Goal: Task Accomplishment & Management: Manage account settings

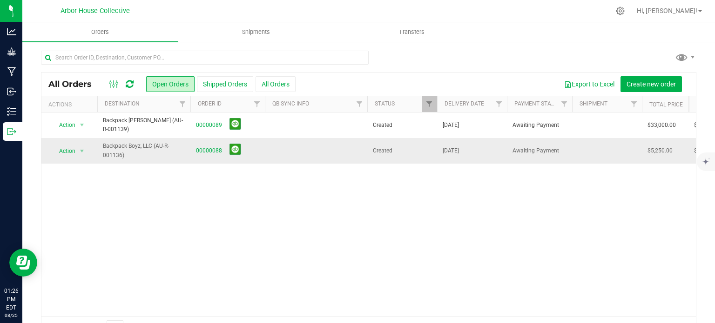
click at [214, 150] on link "00000088" at bounding box center [209, 151] width 26 height 9
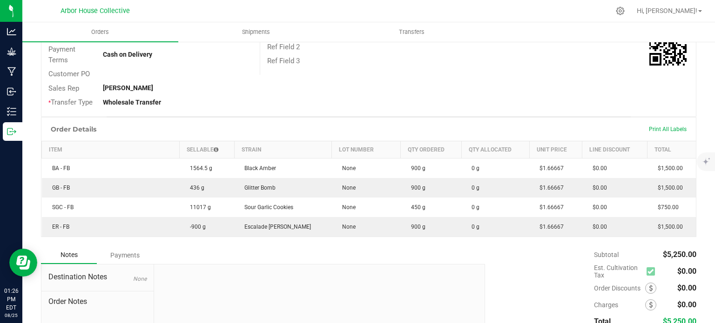
scroll to position [167, 0]
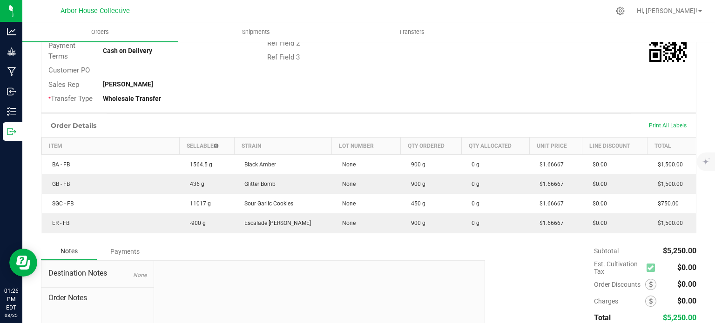
click at [631, 79] on div "Order # 00000088 Status Created Order Date [DATE] 1:02 PM EDT Payment Status Aw…" at bounding box center [368, 19] width 654 height 187
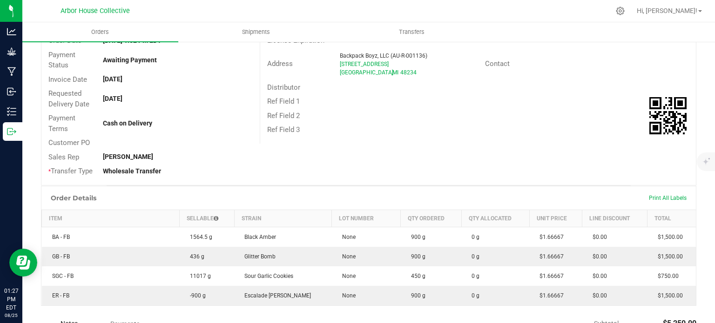
scroll to position [0, 0]
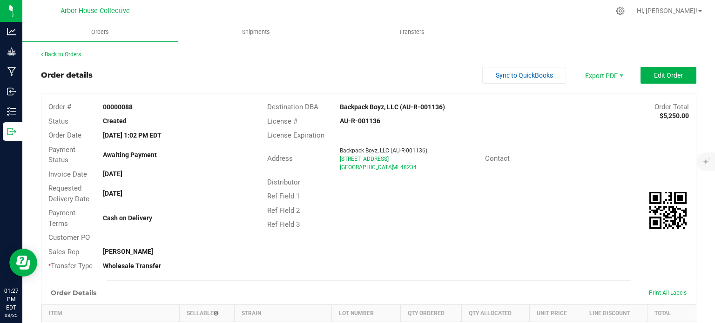
click at [75, 53] on link "Back to Orders" at bounding box center [61, 54] width 40 height 7
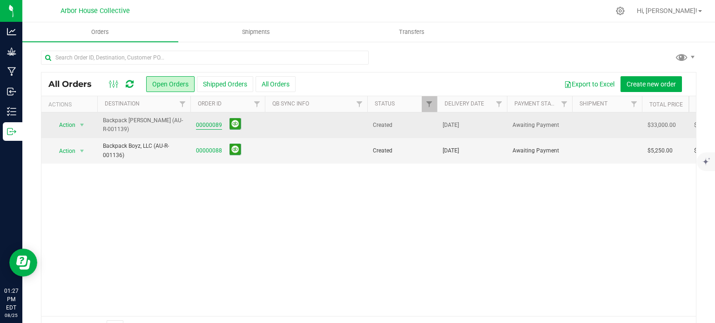
click at [211, 123] on link "00000089" at bounding box center [209, 125] width 26 height 9
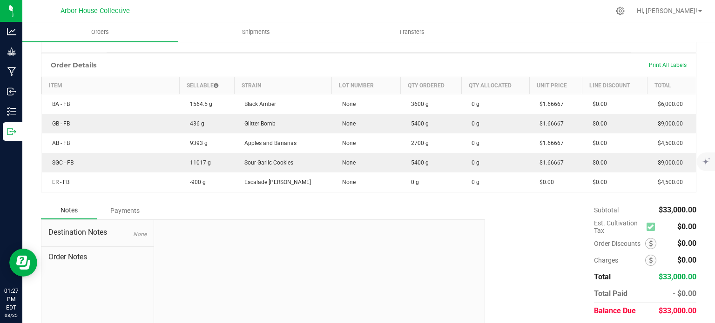
scroll to position [229, 0]
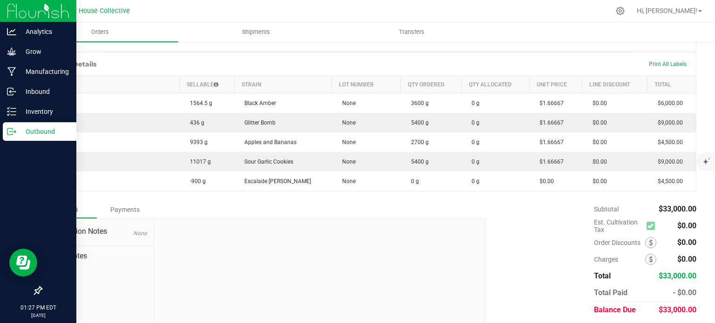
click at [48, 122] on div "Outbound" at bounding box center [39, 131] width 73 height 19
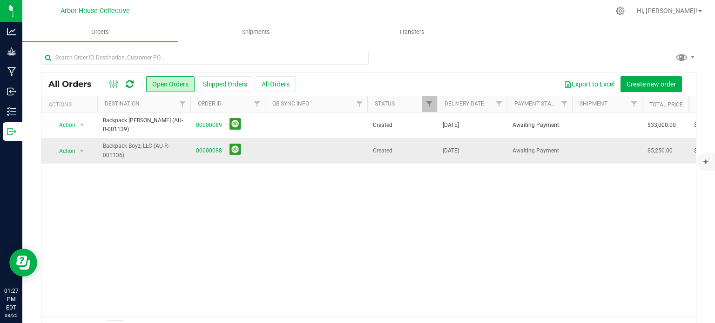
click at [206, 150] on link "00000088" at bounding box center [209, 151] width 26 height 9
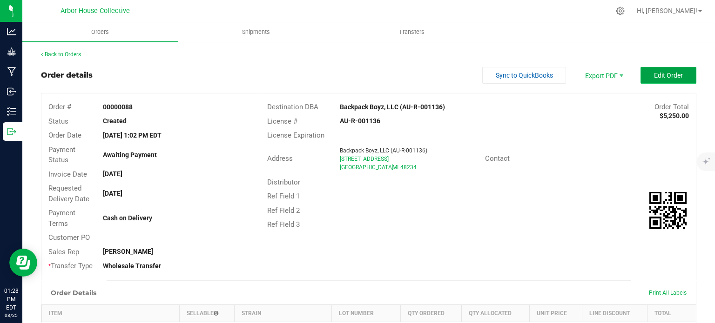
click at [659, 73] on span "Edit Order" at bounding box center [668, 75] width 29 height 7
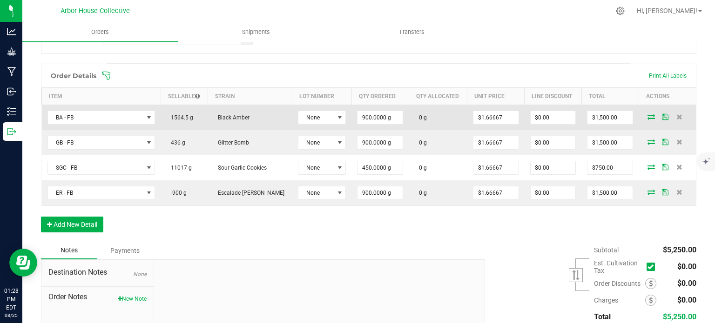
scroll to position [240, 0]
click at [367, 119] on input "900" at bounding box center [379, 117] width 45 height 13
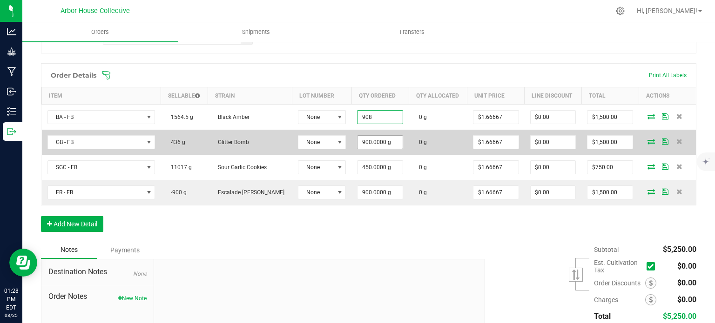
type input "908.0000 g"
type input "$1,513.34"
click at [360, 139] on input "900" at bounding box center [379, 142] width 45 height 13
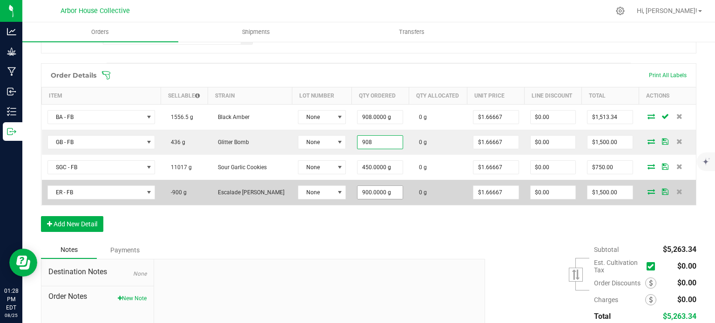
type input "908.0000 g"
type input "$1,513.34"
click at [360, 189] on input "900" at bounding box center [379, 192] width 45 height 13
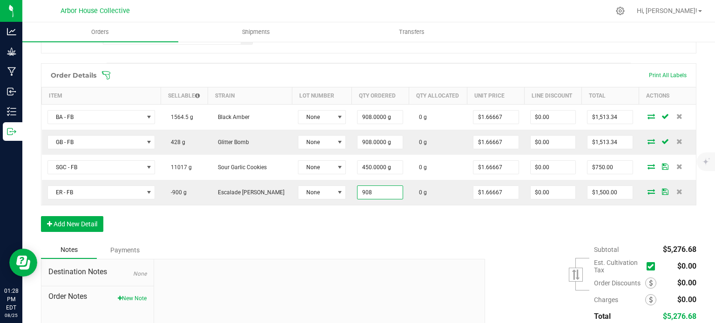
type input "908.0000 g"
type input "$1,513.34"
click at [365, 236] on div "Order Details Print All Labels Item Sellable Strain Lot Number Qty Ordered Qty …" at bounding box center [368, 152] width 655 height 178
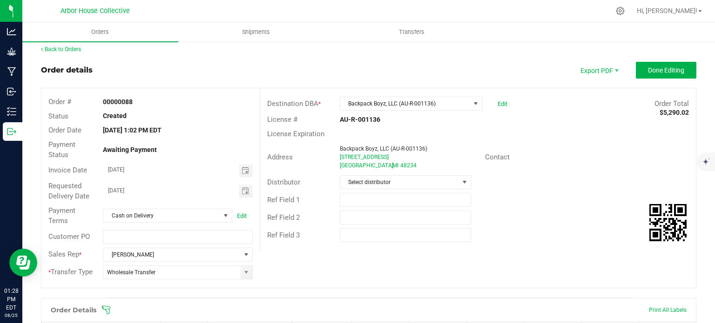
scroll to position [0, 0]
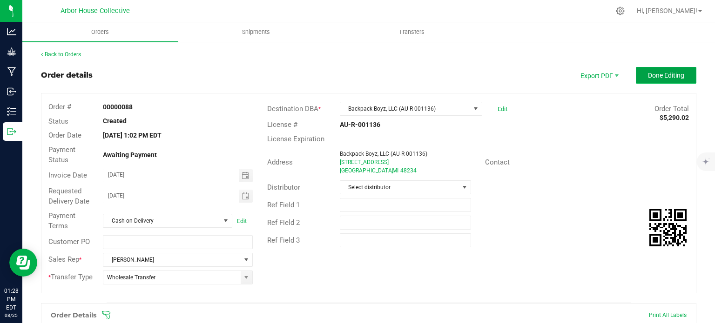
click at [654, 79] on span "Done Editing" at bounding box center [666, 75] width 36 height 7
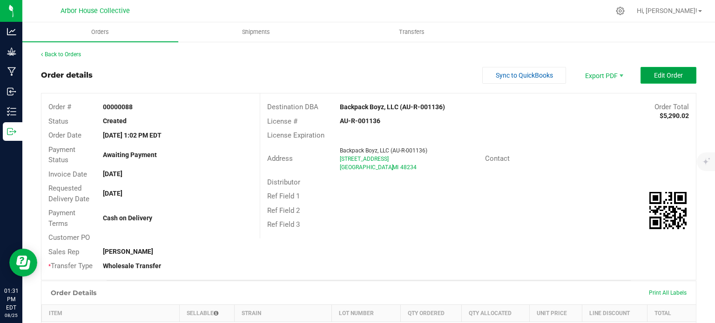
click at [665, 73] on span "Edit Order" at bounding box center [668, 75] width 29 height 7
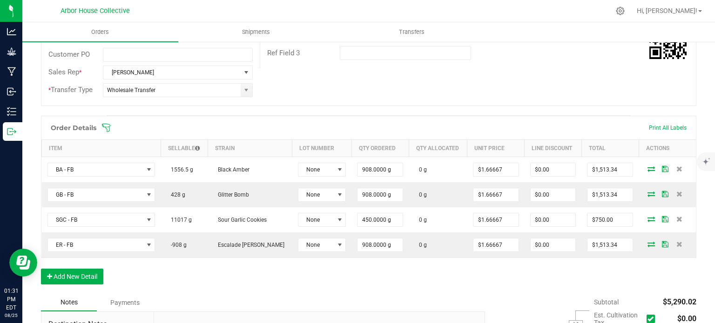
scroll to position [189, 0]
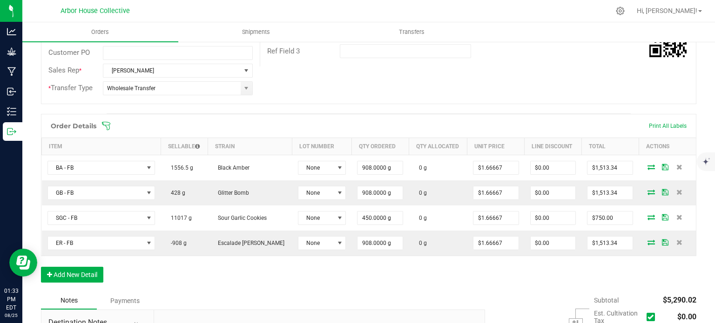
click at [103, 124] on icon at bounding box center [106, 126] width 8 height 8
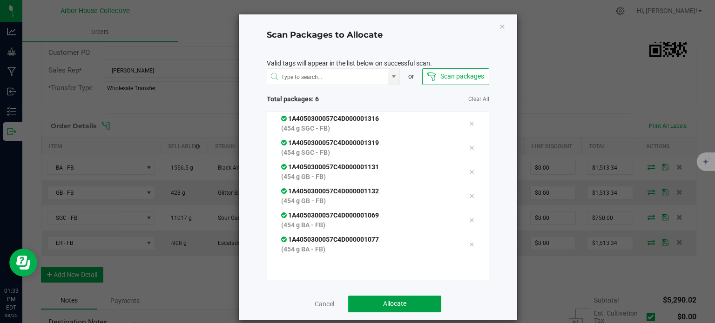
click at [419, 305] on button "Allocate" at bounding box center [394, 304] width 93 height 17
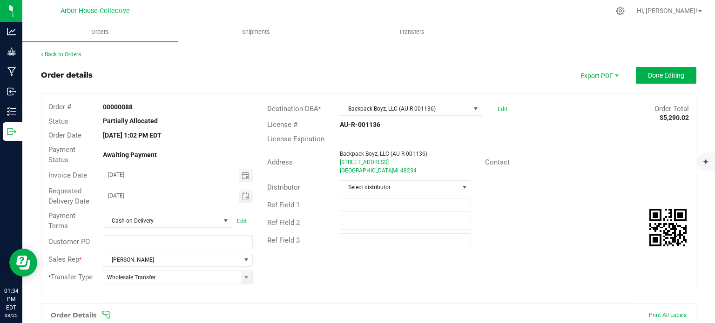
scroll to position [0, 0]
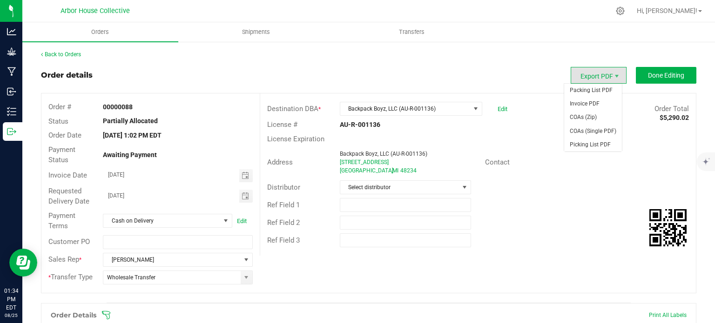
click at [604, 80] on span "Export PDF" at bounding box center [598, 75] width 56 height 17
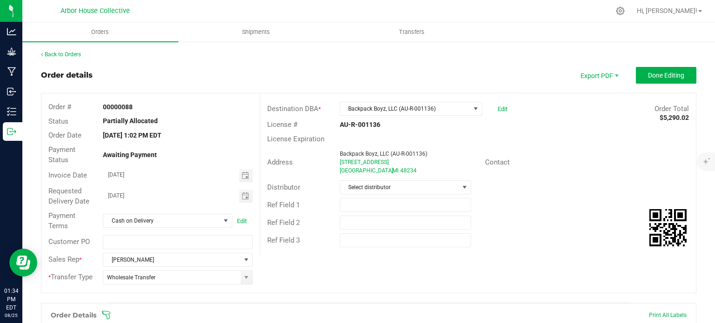
click at [567, 226] on div "Ref Field 2" at bounding box center [477, 223] width 435 height 18
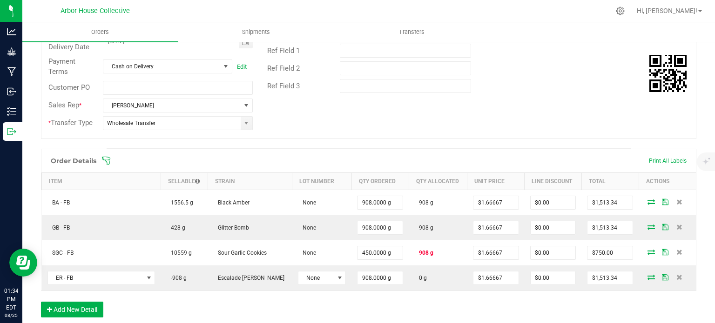
scroll to position [204, 0]
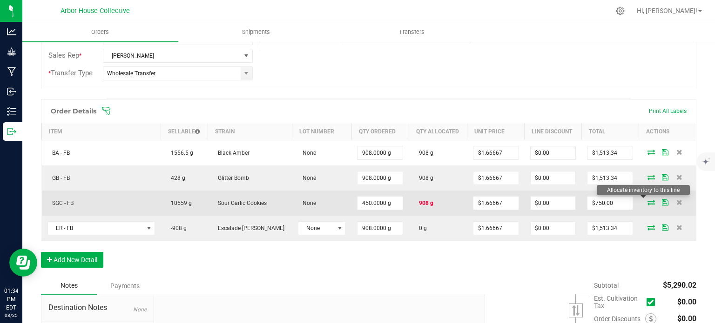
click at [647, 200] on icon at bounding box center [650, 203] width 7 height 6
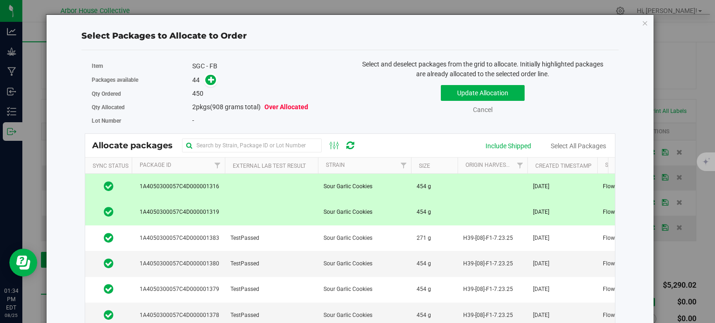
click at [106, 182] on icon at bounding box center [109, 185] width 10 height 11
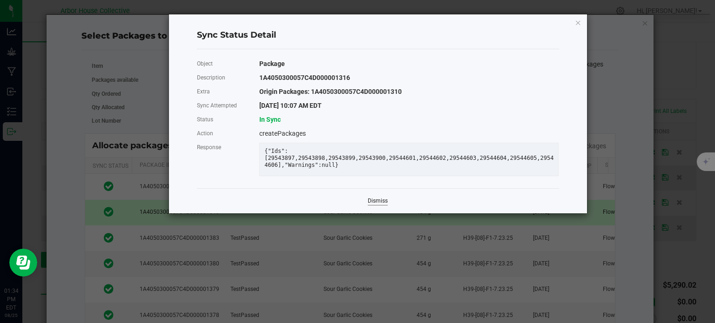
click at [375, 205] on link "Dismiss" at bounding box center [377, 201] width 20 height 8
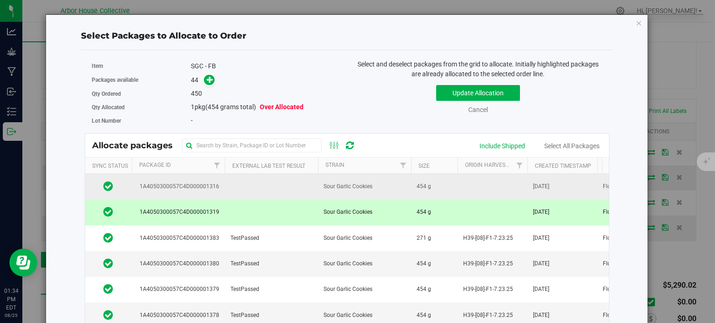
click at [257, 187] on td at bounding box center [271, 187] width 93 height 26
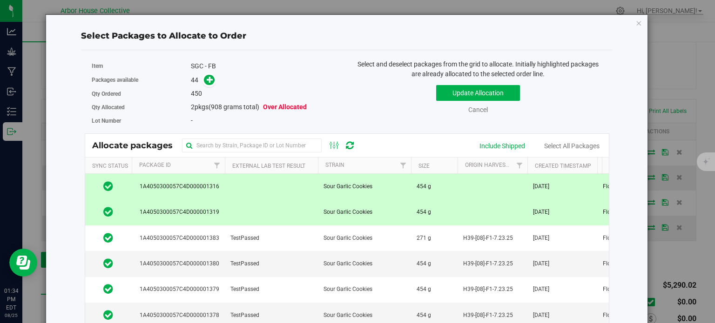
click at [308, 220] on td at bounding box center [271, 213] width 93 height 26
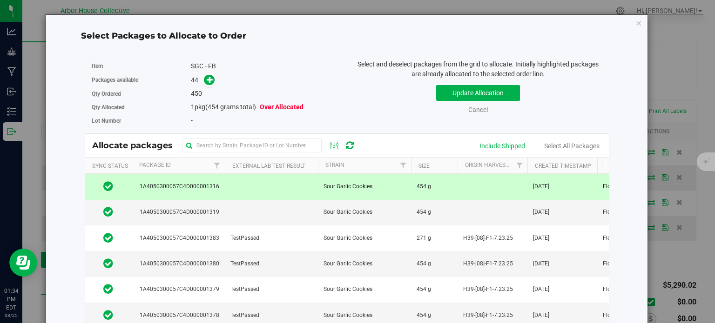
click at [312, 193] on td at bounding box center [271, 187] width 93 height 26
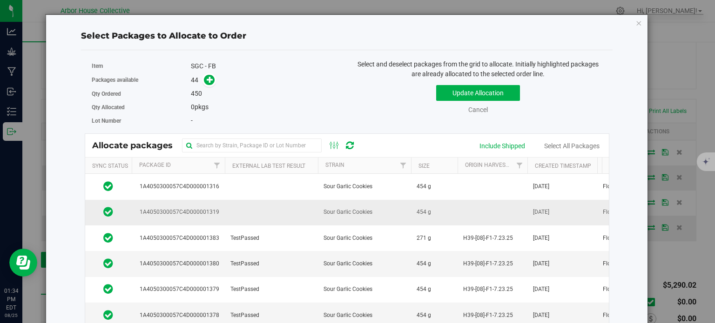
click at [313, 207] on td at bounding box center [271, 213] width 93 height 26
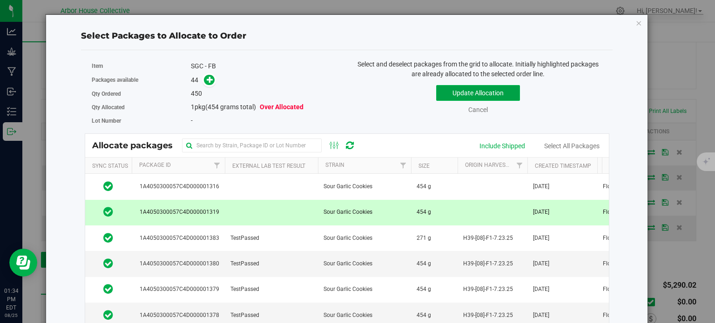
click at [451, 91] on button "Update Allocation" at bounding box center [478, 93] width 84 height 16
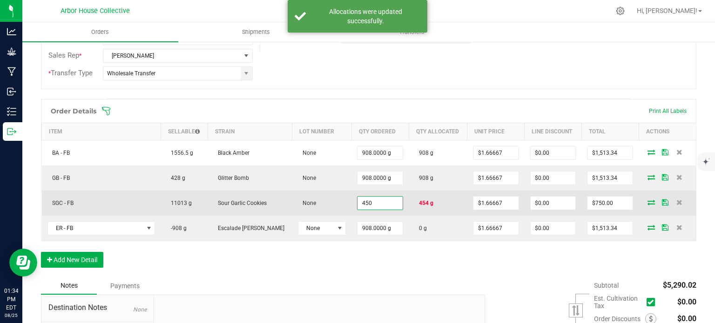
click at [373, 199] on input "450" at bounding box center [379, 203] width 45 height 13
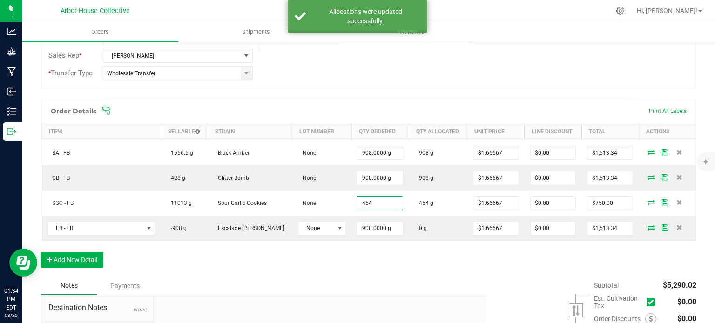
type input "454.0000 g"
type input "$756.67"
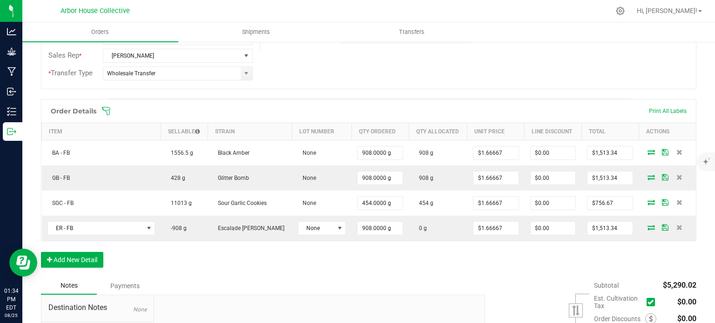
click at [410, 266] on div "Order Details Print All Labels Item Sellable Strain Lot Number Qty Ordered Qty …" at bounding box center [368, 188] width 655 height 178
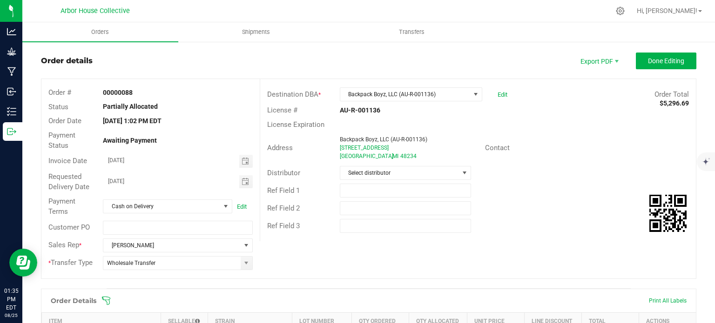
scroll to position [0, 0]
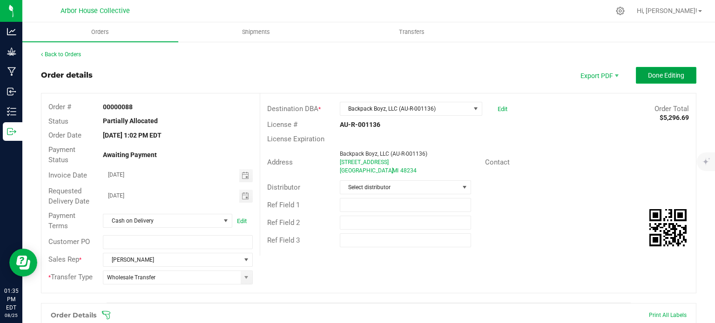
click at [655, 76] on span "Done Editing" at bounding box center [666, 75] width 36 height 7
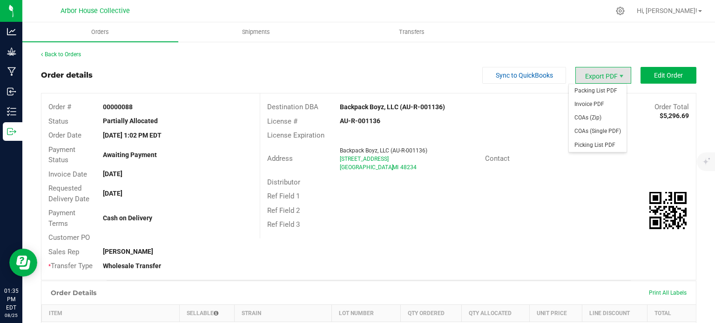
click at [595, 76] on span "Export PDF" at bounding box center [603, 75] width 56 height 17
click at [597, 94] on span "Packing List PDF" at bounding box center [597, 90] width 58 height 13
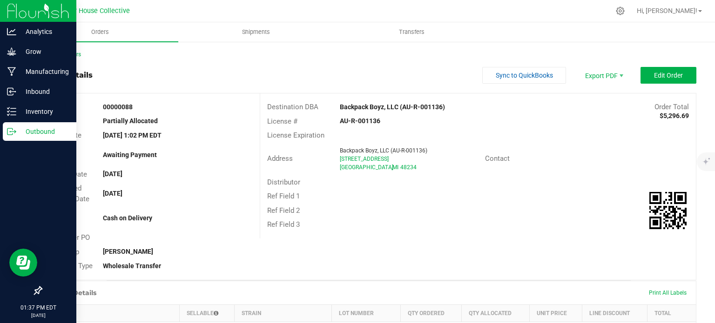
click at [22, 137] on div "Outbound" at bounding box center [39, 131] width 73 height 19
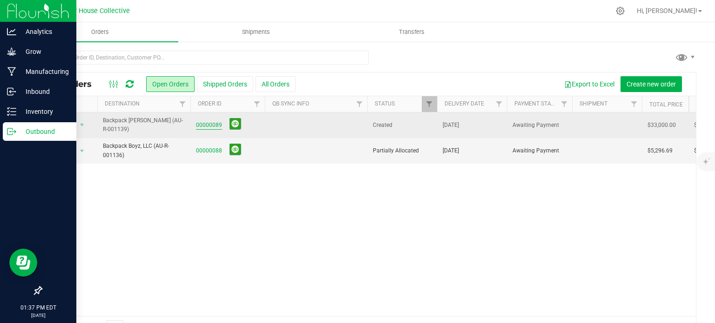
click at [214, 127] on link "00000089" at bounding box center [209, 125] width 26 height 9
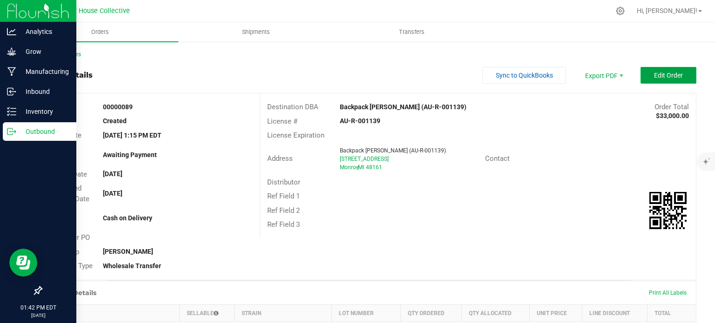
click at [668, 78] on span "Edit Order" at bounding box center [668, 75] width 29 height 7
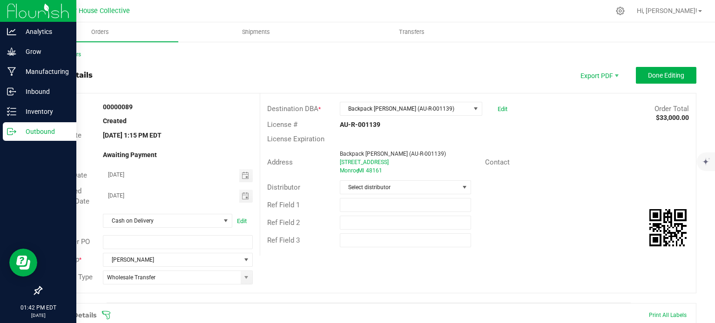
scroll to position [74, 0]
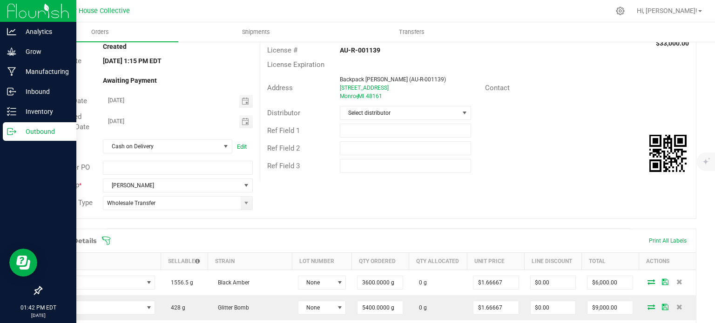
click at [106, 241] on icon at bounding box center [106, 241] width 8 height 8
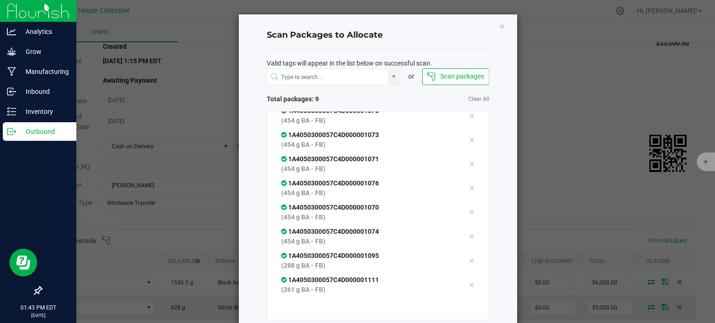
scroll to position [50, 0]
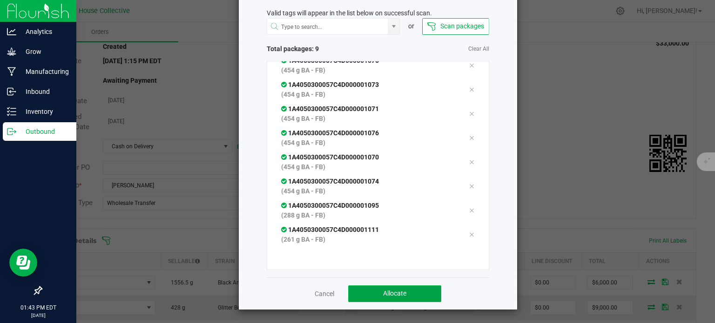
click at [356, 294] on button "Allocate" at bounding box center [394, 294] width 93 height 17
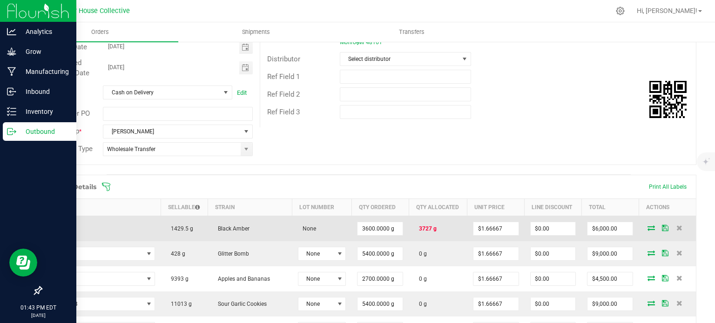
scroll to position [0, 0]
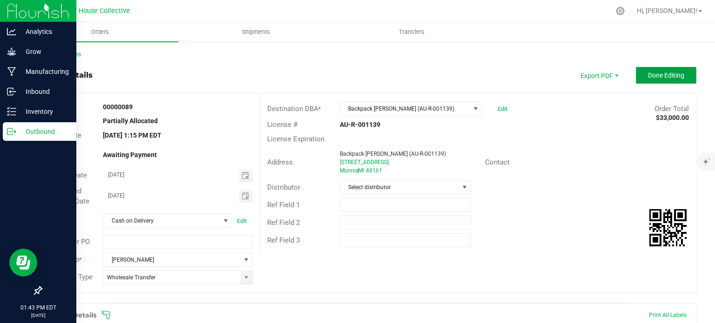
click at [648, 78] on span "Done Editing" at bounding box center [666, 75] width 36 height 7
click at [649, 69] on button "Done Editing" at bounding box center [665, 75] width 60 height 17
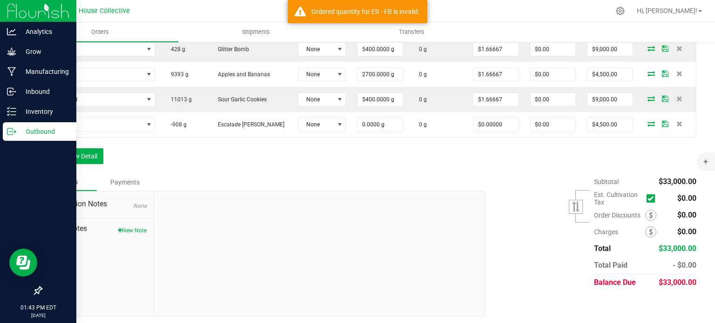
scroll to position [275, 0]
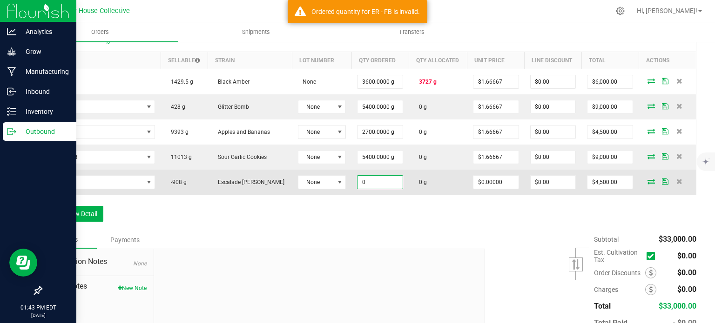
click at [367, 180] on input "0" at bounding box center [379, 182] width 45 height 13
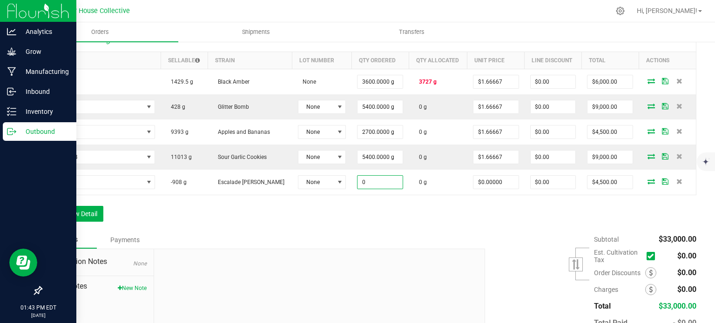
type input "6"
type input "2724.0000 g"
type input "$0.00"
click at [540, 207] on div "Order Details Print All Labels Item Sellable Strain Lot Number Qty Ordered Qty …" at bounding box center [368, 129] width 655 height 203
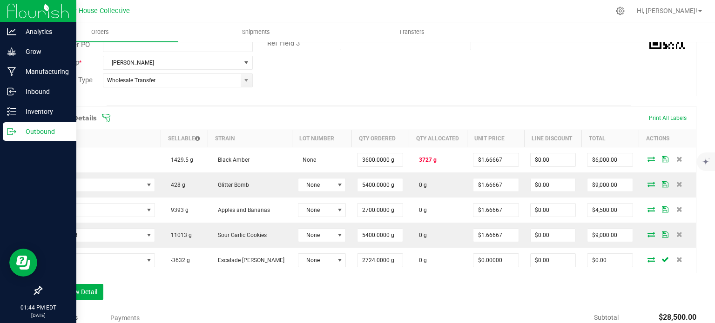
scroll to position [197, 0]
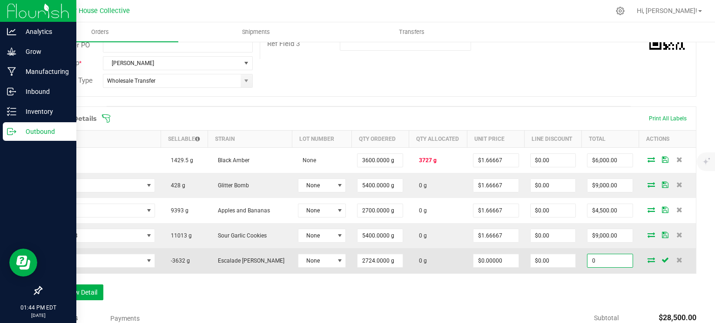
click at [595, 258] on input "0" at bounding box center [609, 260] width 45 height 13
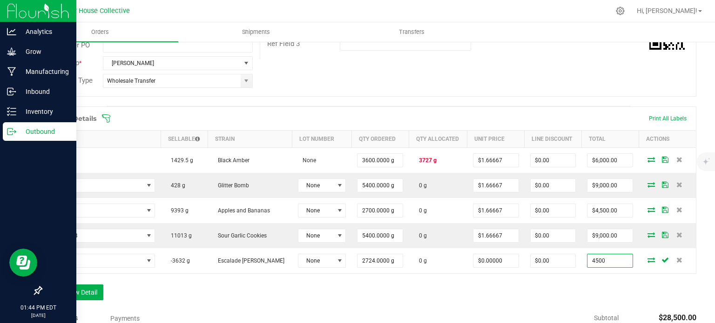
type input "4500"
type input "$1.65198"
type input "$4,500.00"
click at [541, 288] on div "Order Details Print All Labels Item Sellable Strain Lot Number Qty Ordered Qty …" at bounding box center [368, 208] width 655 height 203
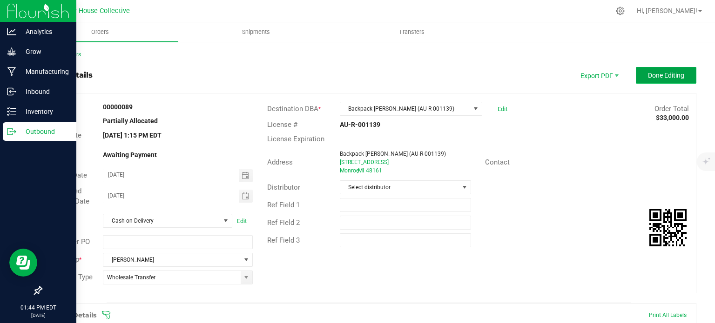
click at [653, 76] on span "Done Editing" at bounding box center [666, 75] width 36 height 7
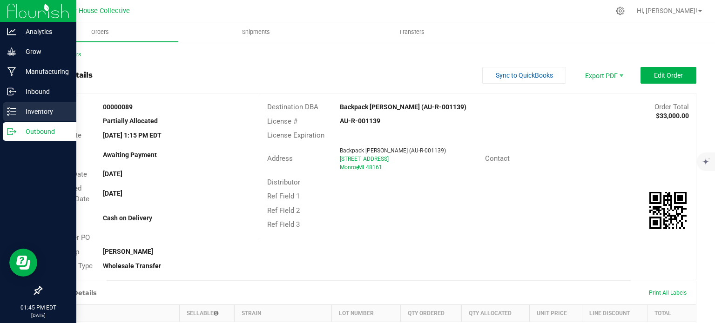
click at [25, 105] on div "Inventory" at bounding box center [39, 111] width 73 height 19
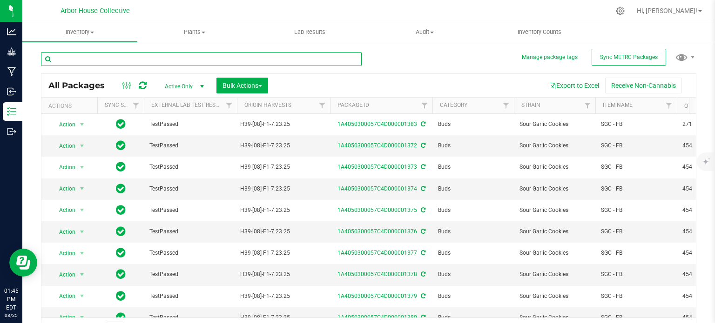
click at [107, 59] on input "text" at bounding box center [201, 59] width 321 height 14
type input "1111"
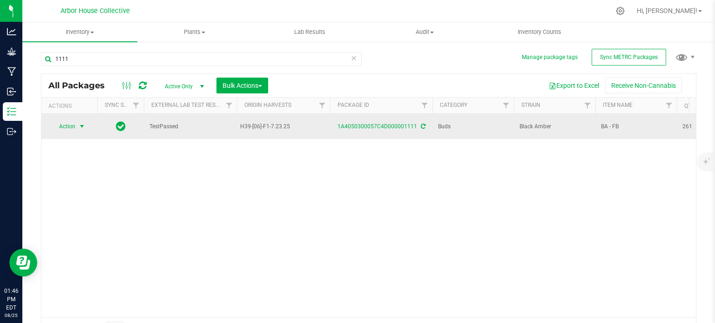
click at [81, 126] on span "select" at bounding box center [81, 126] width 7 height 7
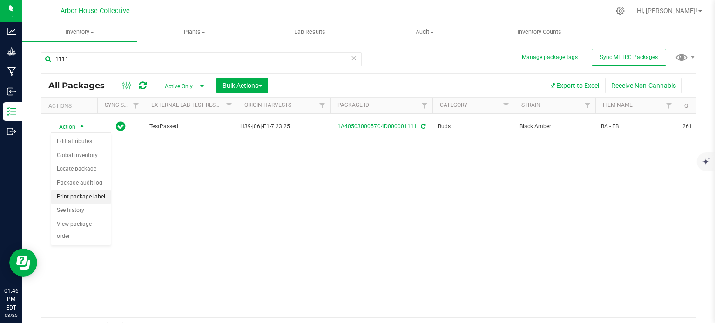
click at [91, 195] on li "Print package label" at bounding box center [81, 197] width 60 height 14
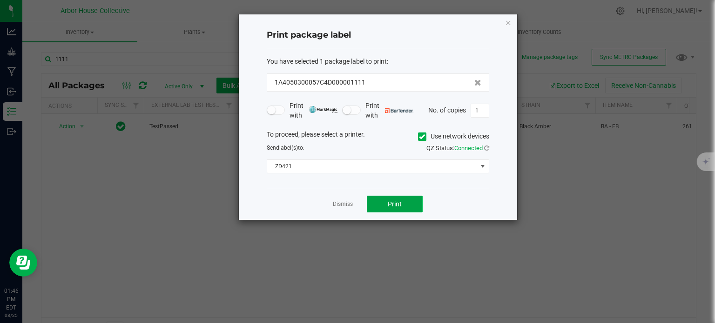
click at [391, 207] on button "Print" at bounding box center [395, 204] width 56 height 17
click at [343, 207] on link "Dismiss" at bounding box center [343, 204] width 20 height 8
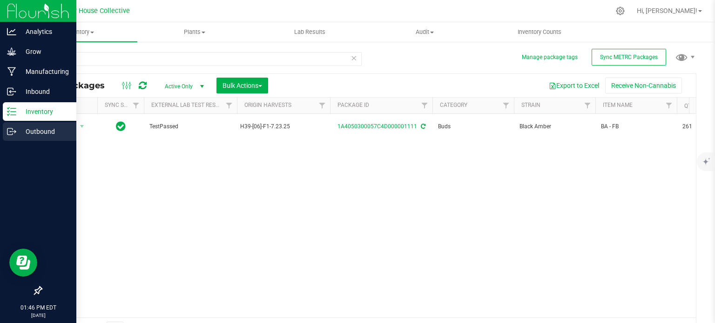
click at [9, 129] on icon at bounding box center [11, 131] width 9 height 9
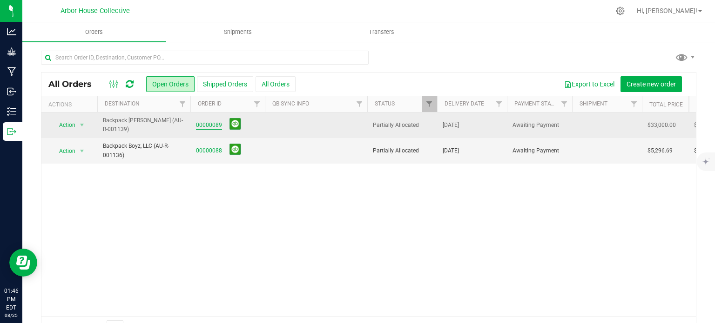
click at [214, 125] on link "00000089" at bounding box center [209, 125] width 26 height 9
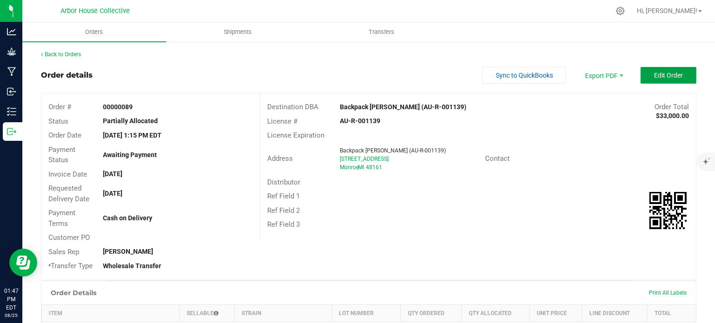
click at [655, 72] on span "Edit Order" at bounding box center [668, 75] width 29 height 7
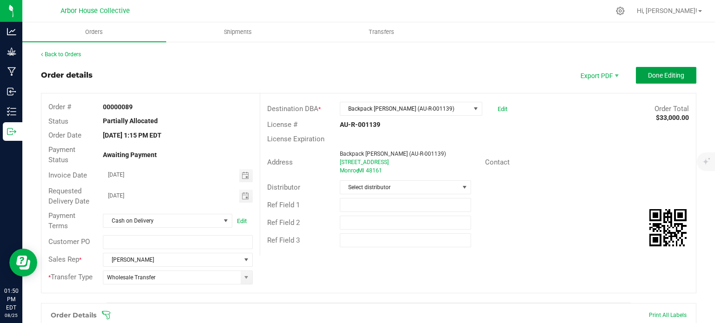
click at [655, 72] on span "Done Editing" at bounding box center [666, 75] width 36 height 7
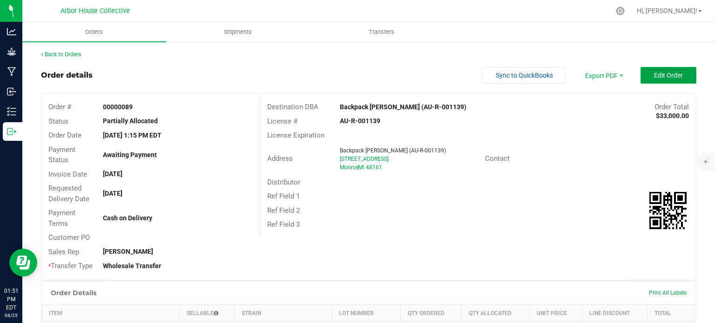
click at [657, 78] on span "Edit Order" at bounding box center [668, 75] width 29 height 7
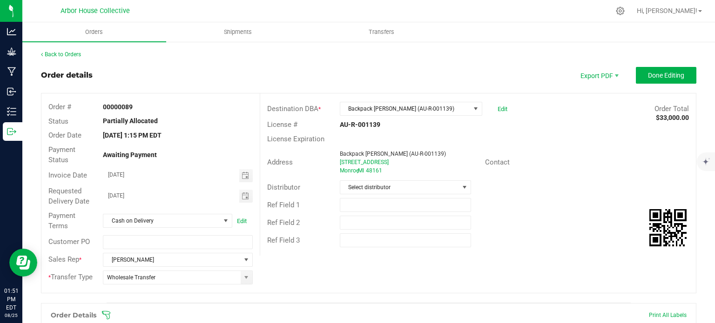
click at [106, 311] on icon at bounding box center [105, 315] width 9 height 9
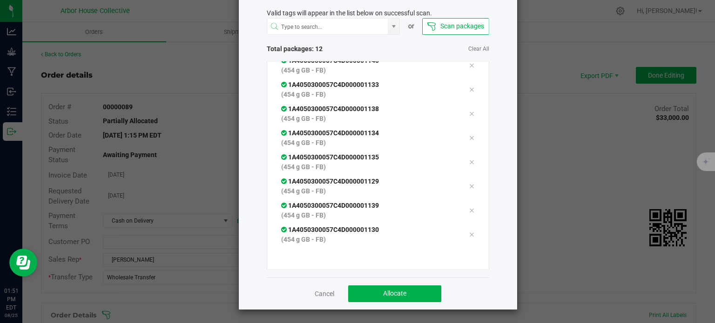
scroll to position [50, 0]
click at [405, 291] on button "Allocate" at bounding box center [394, 294] width 93 height 17
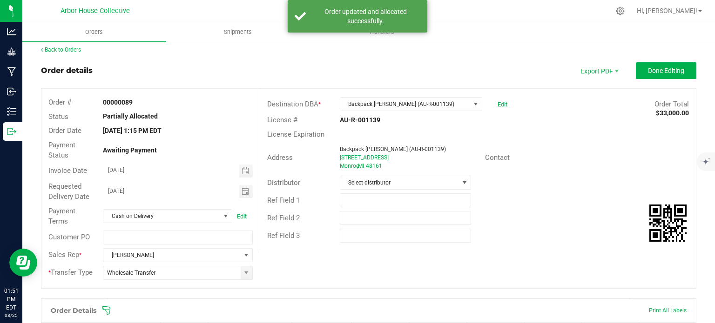
scroll to position [0, 0]
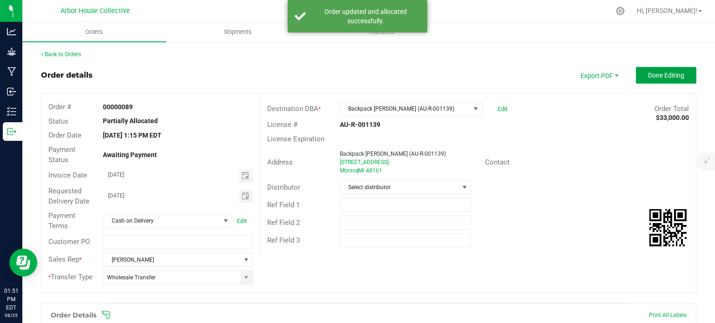
click at [648, 78] on span "Done Editing" at bounding box center [666, 75] width 36 height 7
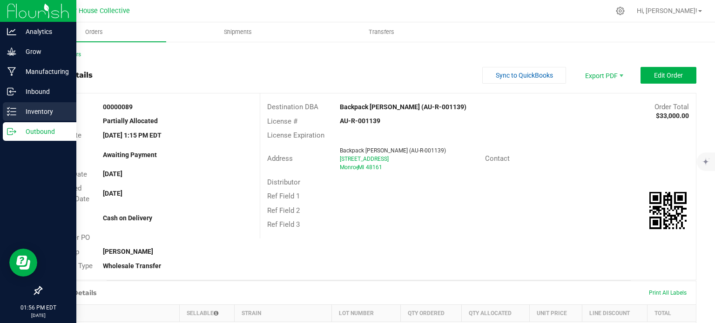
click at [31, 117] on p "Inventory" at bounding box center [44, 111] width 56 height 11
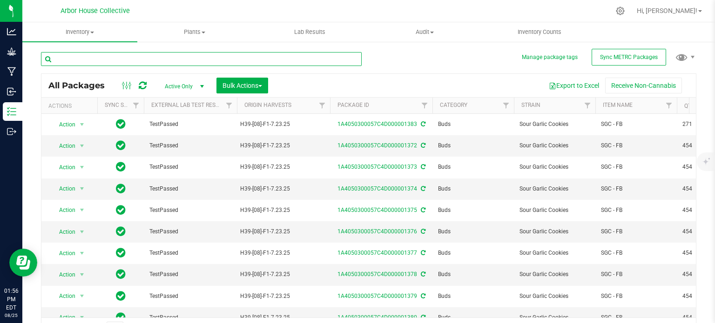
click at [92, 60] on input "text" at bounding box center [201, 59] width 321 height 14
type input "01153"
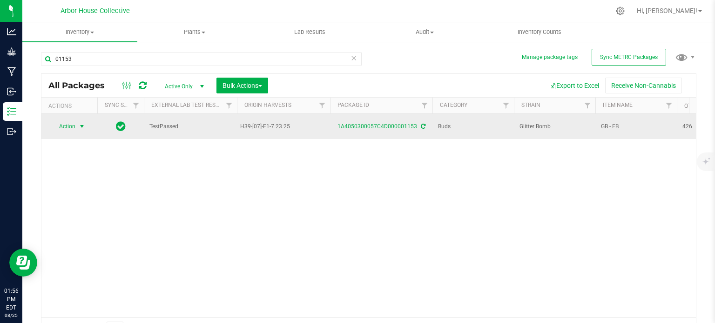
click at [80, 128] on span "select" at bounding box center [81, 126] width 7 height 7
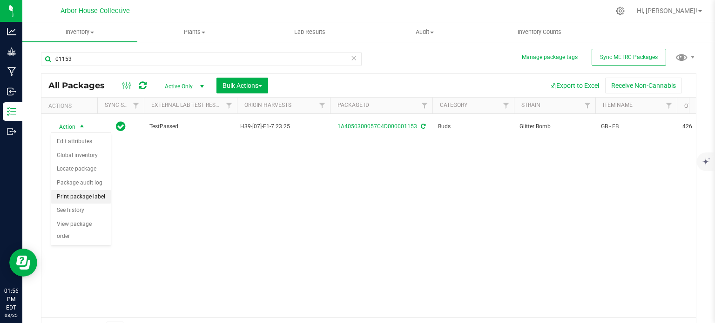
click at [84, 199] on li "Print package label" at bounding box center [81, 197] width 60 height 14
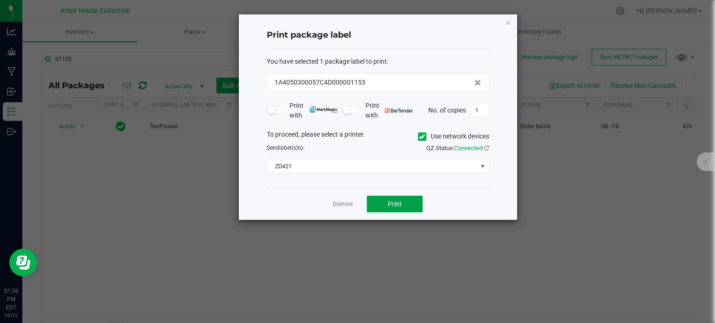
click at [407, 202] on button "Print" at bounding box center [395, 204] width 56 height 17
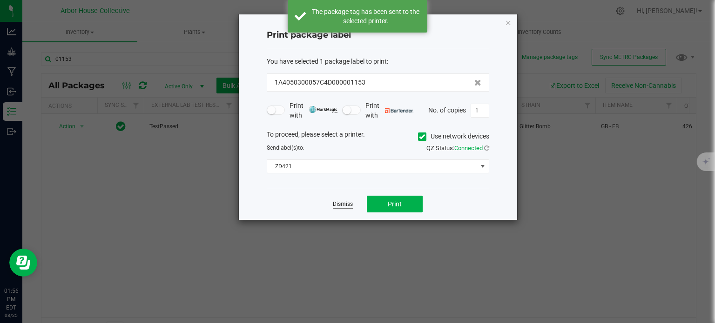
click at [342, 202] on link "Dismiss" at bounding box center [343, 204] width 20 height 8
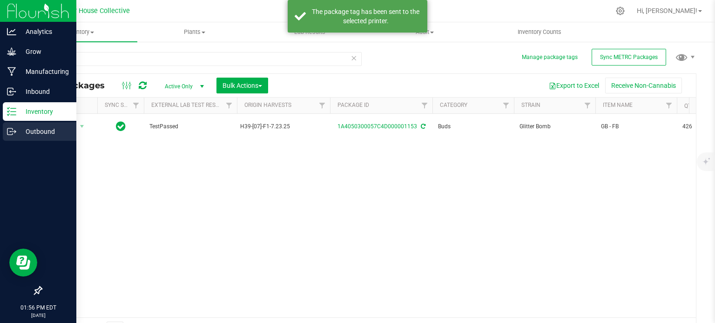
click at [13, 132] on line at bounding box center [13, 132] width 5 height 0
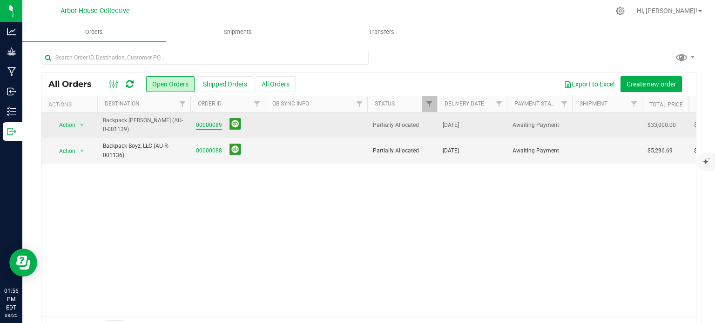
click at [206, 123] on link "00000089" at bounding box center [209, 125] width 26 height 9
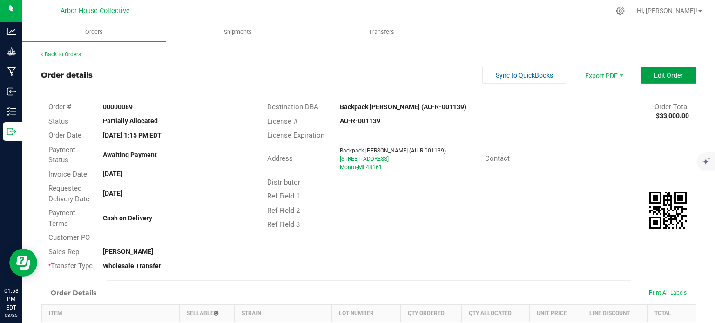
click at [657, 76] on span "Edit Order" at bounding box center [668, 75] width 29 height 7
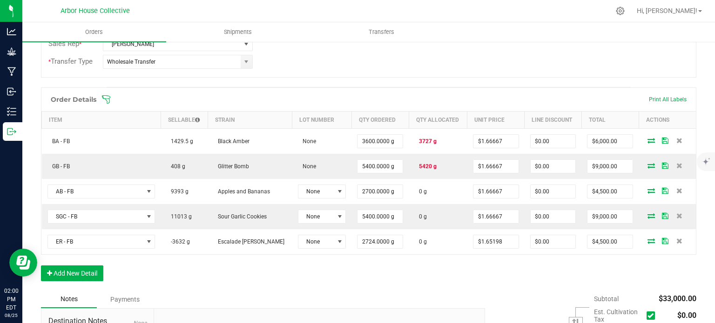
scroll to position [216, 0]
click at [114, 100] on span at bounding box center [428, 99] width 655 height 9
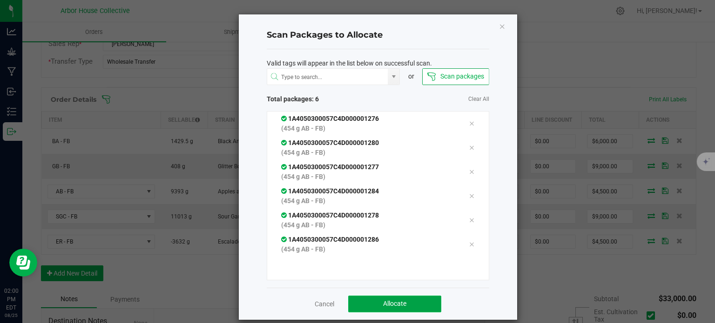
click at [373, 300] on button "Allocate" at bounding box center [394, 304] width 93 height 17
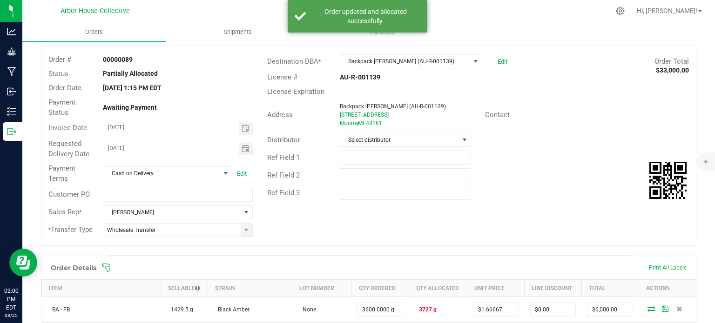
scroll to position [0, 0]
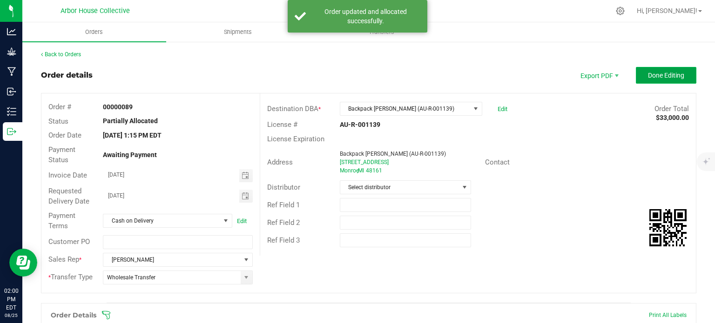
click at [662, 70] on button "Done Editing" at bounding box center [665, 75] width 60 height 17
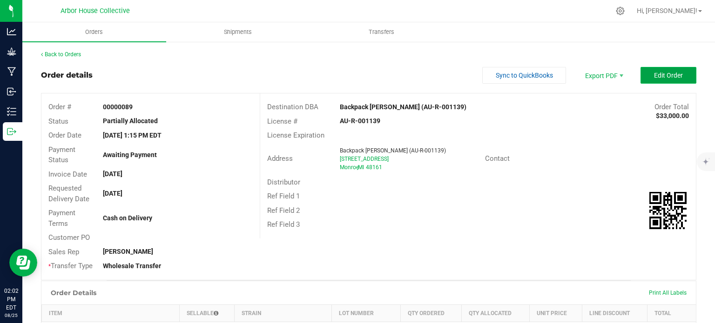
click at [674, 75] on span "Edit Order" at bounding box center [668, 75] width 29 height 7
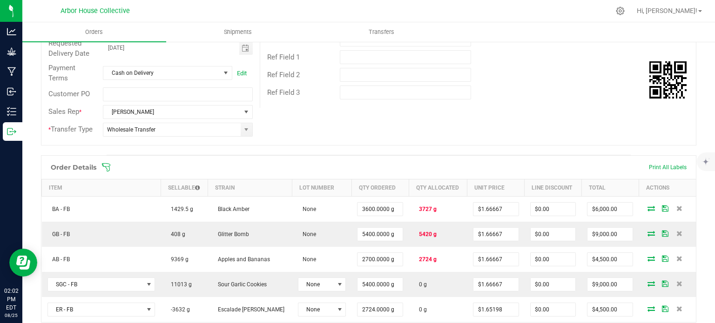
scroll to position [176, 0]
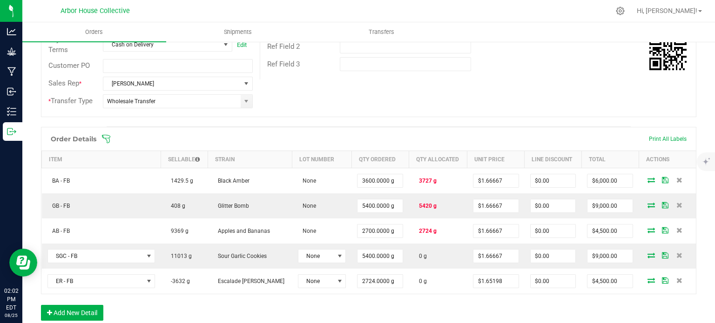
click at [105, 136] on icon at bounding box center [105, 138] width 9 height 9
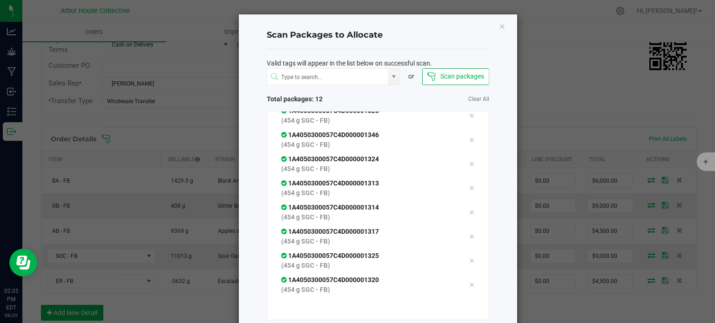
scroll to position [50, 0]
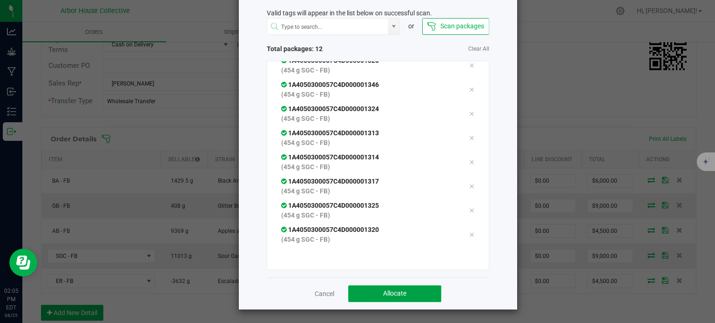
click at [409, 296] on button "Allocate" at bounding box center [394, 294] width 93 height 17
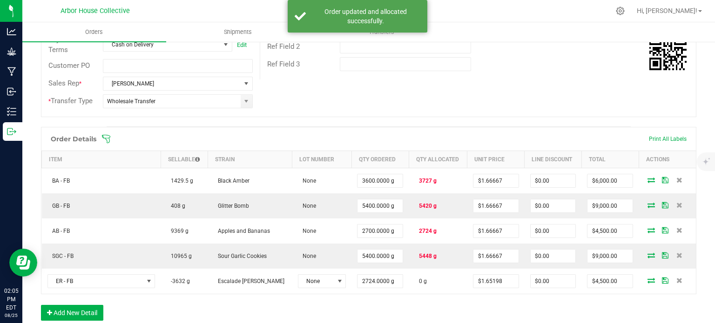
scroll to position [0, 0]
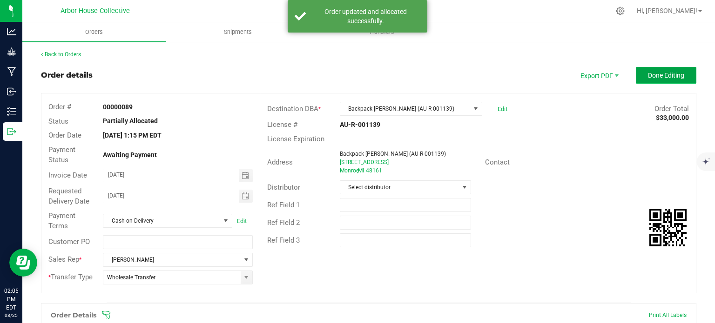
click at [635, 78] on button "Done Editing" at bounding box center [665, 75] width 60 height 17
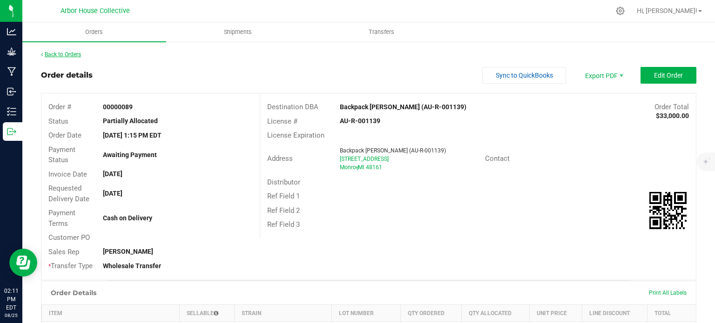
click at [77, 54] on link "Back to Orders" at bounding box center [61, 54] width 40 height 7
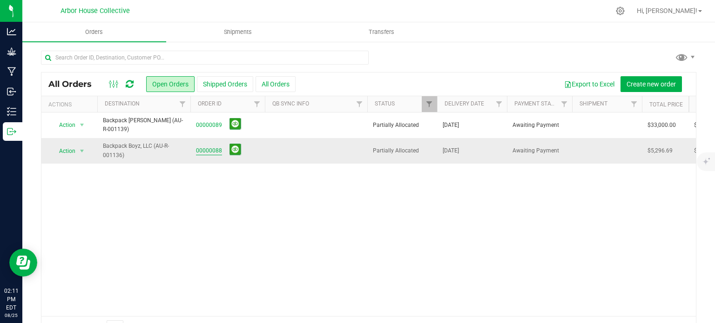
click at [214, 148] on link "00000088" at bounding box center [209, 151] width 26 height 9
